Goal: Task Accomplishment & Management: Complete application form

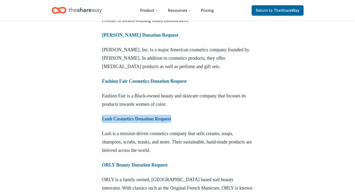
scroll to position [486, 0]
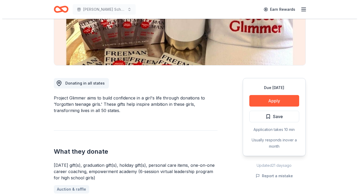
scroll to position [94, 0]
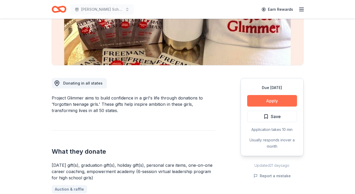
click at [266, 101] on button "Apply" at bounding box center [272, 101] width 50 height 12
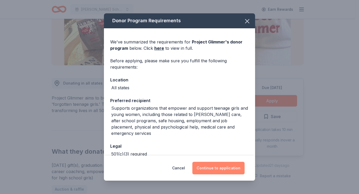
click at [221, 171] on button "Continue to application" at bounding box center [218, 168] width 52 height 13
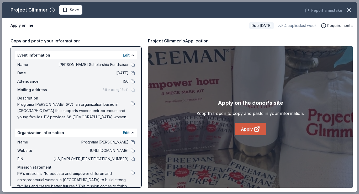
click at [255, 128] on icon at bounding box center [257, 129] width 6 height 6
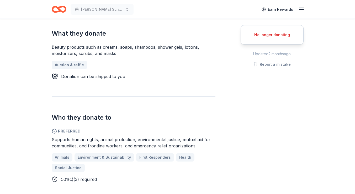
scroll to position [111, 0]
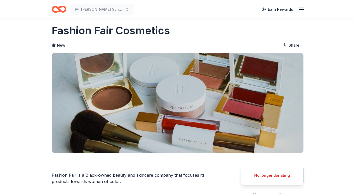
scroll to position [8, 0]
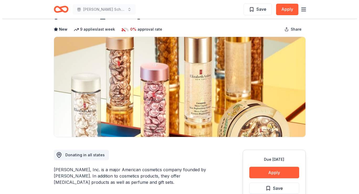
scroll to position [34, 0]
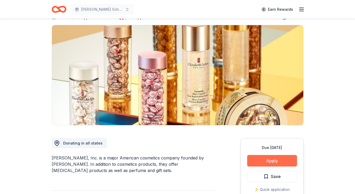
click at [271, 163] on button "Apply" at bounding box center [272, 161] width 50 height 12
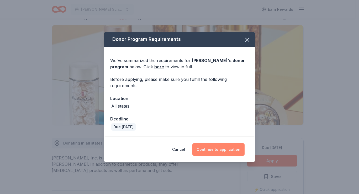
click at [240, 149] on button "Continue to application" at bounding box center [218, 149] width 52 height 13
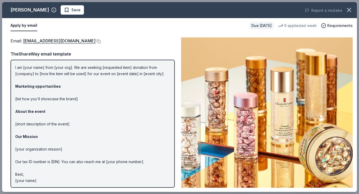
scroll to position [0, 0]
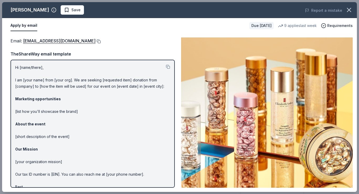
click at [100, 40] on button at bounding box center [97, 41] width 5 height 4
click at [99, 40] on button at bounding box center [97, 41] width 5 height 4
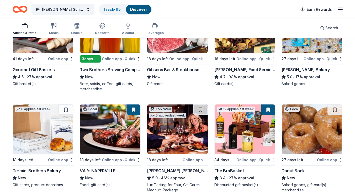
scroll to position [295, 0]
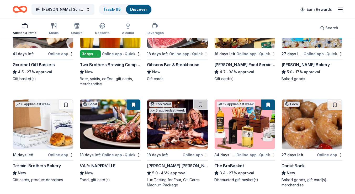
click at [267, 107] on button at bounding box center [268, 105] width 14 height 10
click at [268, 106] on button at bounding box center [268, 105] width 14 height 10
click at [275, 158] on div "Local 18 days left Online app Revolution Brewing New • 49% approval Beer, brewp…" at bounding box center [178, 95] width 330 height 589
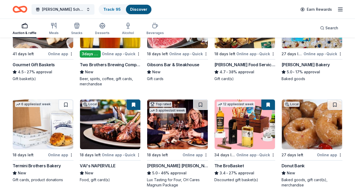
click at [238, 118] on img at bounding box center [244, 125] width 60 height 50
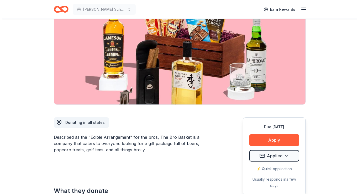
scroll to position [56, 0]
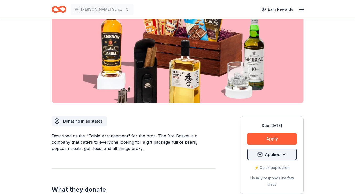
click at [284, 138] on html "Betty Jane Boyd Scholarship Fundraiser Earn Rewards Due in 34 days Share The Br…" at bounding box center [177, 41] width 355 height 194
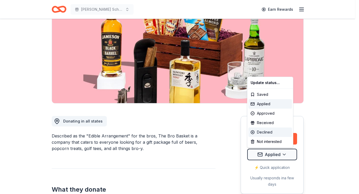
click at [274, 135] on div "Declined" at bounding box center [270, 132] width 44 height 9
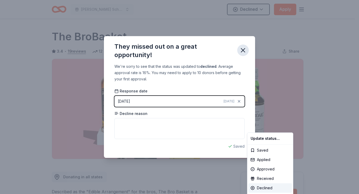
click at [242, 49] on html "Betty Jane Boyd Scholarship Fundraiser Declined Apply Due in 34 days Share The …" at bounding box center [179, 97] width 359 height 194
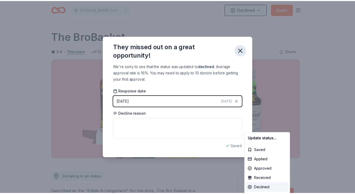
scroll to position [113, 0]
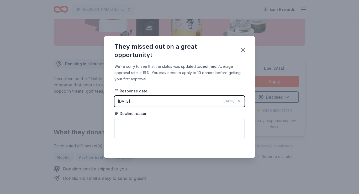
click at [65, 12] on div "They missed out on a great opportunity! We're sorry to see that the status was …" at bounding box center [179, 97] width 359 height 194
click at [250, 50] on div "They missed out on a great opportunity!" at bounding box center [179, 49] width 151 height 27
click at [238, 43] on div "They missed out on a great opportunity!" at bounding box center [179, 49] width 151 height 27
click at [247, 48] on button "button" at bounding box center [243, 51] width 12 height 12
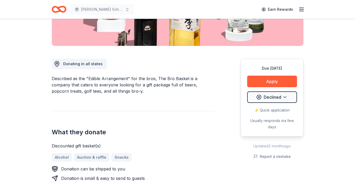
click at [60, 8] on icon "Home" at bounding box center [59, 9] width 15 height 12
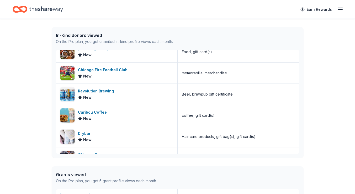
scroll to position [225, 0]
click at [126, 135] on div "Drybar New" at bounding box center [117, 136] width 122 height 21
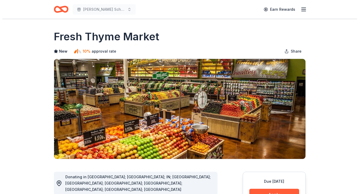
scroll to position [95, 0]
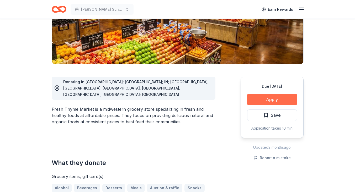
click at [271, 99] on button "Apply" at bounding box center [272, 100] width 50 height 12
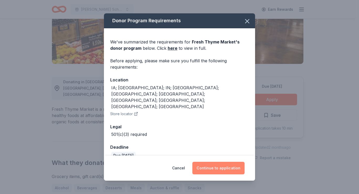
click at [228, 167] on button "Continue to application" at bounding box center [218, 168] width 52 height 13
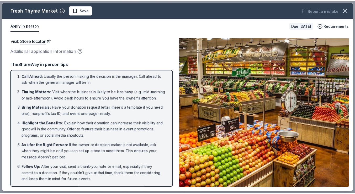
scroll to position [0, 0]
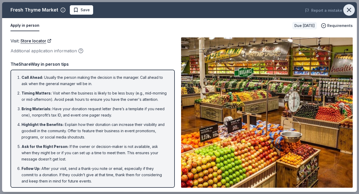
click at [346, 7] on icon "button" at bounding box center [348, 9] width 7 height 7
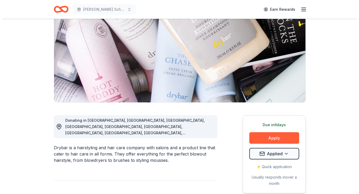
scroll to position [57, 0]
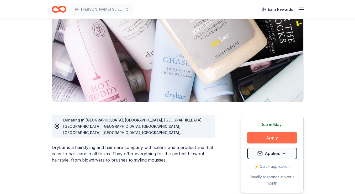
click at [274, 138] on button "Apply" at bounding box center [272, 138] width 50 height 12
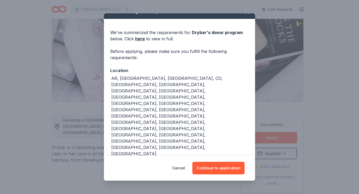
scroll to position [17, 0]
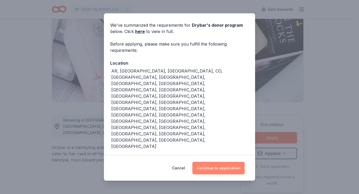
click at [218, 169] on button "Continue to application" at bounding box center [218, 168] width 52 height 13
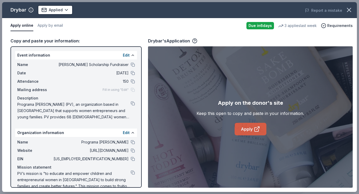
click at [243, 127] on link "Apply" at bounding box center [250, 129] width 32 height 13
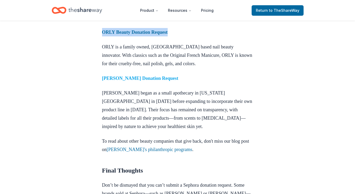
scroll to position [637, 0]
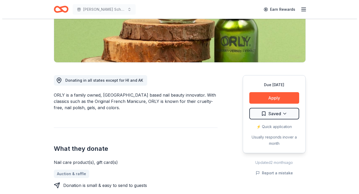
scroll to position [107, 0]
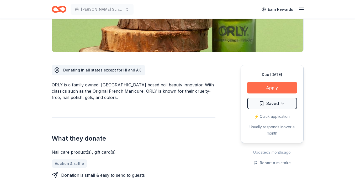
click at [270, 90] on button "Apply" at bounding box center [272, 88] width 50 height 12
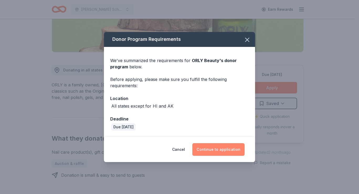
click at [221, 153] on button "Continue to application" at bounding box center [218, 149] width 52 height 13
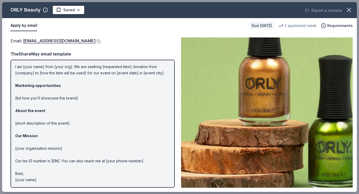
scroll to position [0, 0]
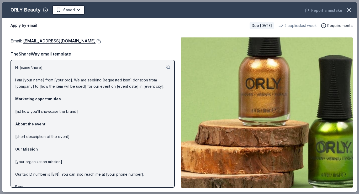
click at [95, 41] on button at bounding box center [97, 41] width 5 height 4
click at [73, 9] on body "Betty Jane Boyd Scholarship Fundraiser Earn Rewards Due in 18 days Share ORLY B…" at bounding box center [177, 97] width 355 height 194
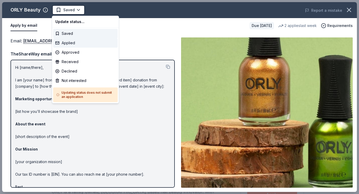
click at [68, 45] on div "Applied" at bounding box center [85, 42] width 65 height 9
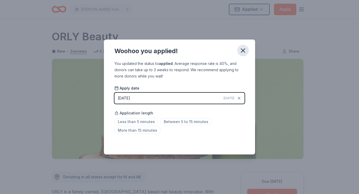
click at [242, 50] on icon "button" at bounding box center [242, 50] width 7 height 7
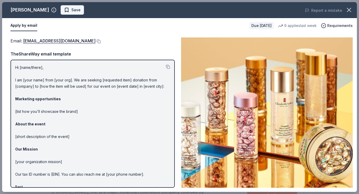
scroll to position [34, 0]
click at [67, 11] on span "Save" at bounding box center [72, 10] width 17 height 6
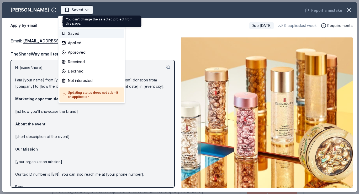
click at [75, 12] on body "Betty Jane Boyd Scholarship Fundraiser Saved Apply Due in 18 days Share Elizabe…" at bounding box center [177, 97] width 355 height 194
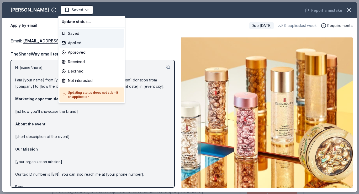
click at [78, 44] on div "Applied" at bounding box center [92, 42] width 65 height 9
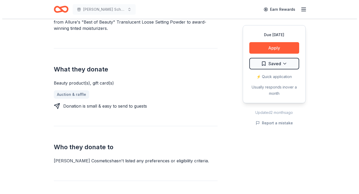
scroll to position [216, 0]
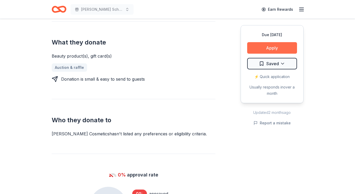
click at [278, 50] on button "Apply" at bounding box center [272, 48] width 50 height 12
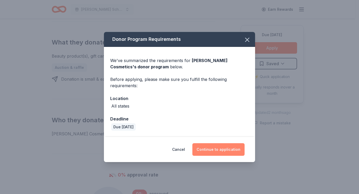
click at [209, 147] on button "Continue to application" at bounding box center [218, 149] width 52 height 13
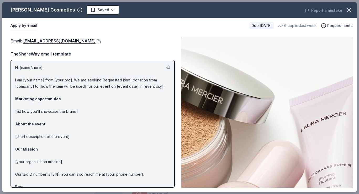
click at [95, 40] on button at bounding box center [97, 41] width 5 height 4
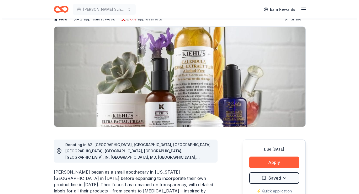
scroll to position [113, 0]
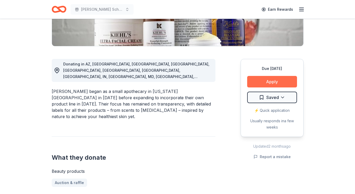
click at [273, 84] on button "Apply" at bounding box center [272, 82] width 50 height 12
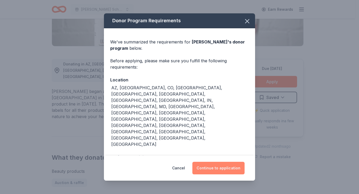
click at [232, 164] on button "Continue to application" at bounding box center [218, 168] width 52 height 13
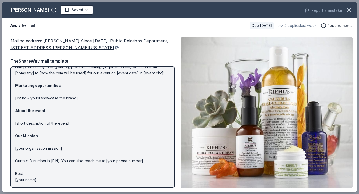
scroll to position [0, 0]
